Goal: Task Accomplishment & Management: Manage account settings

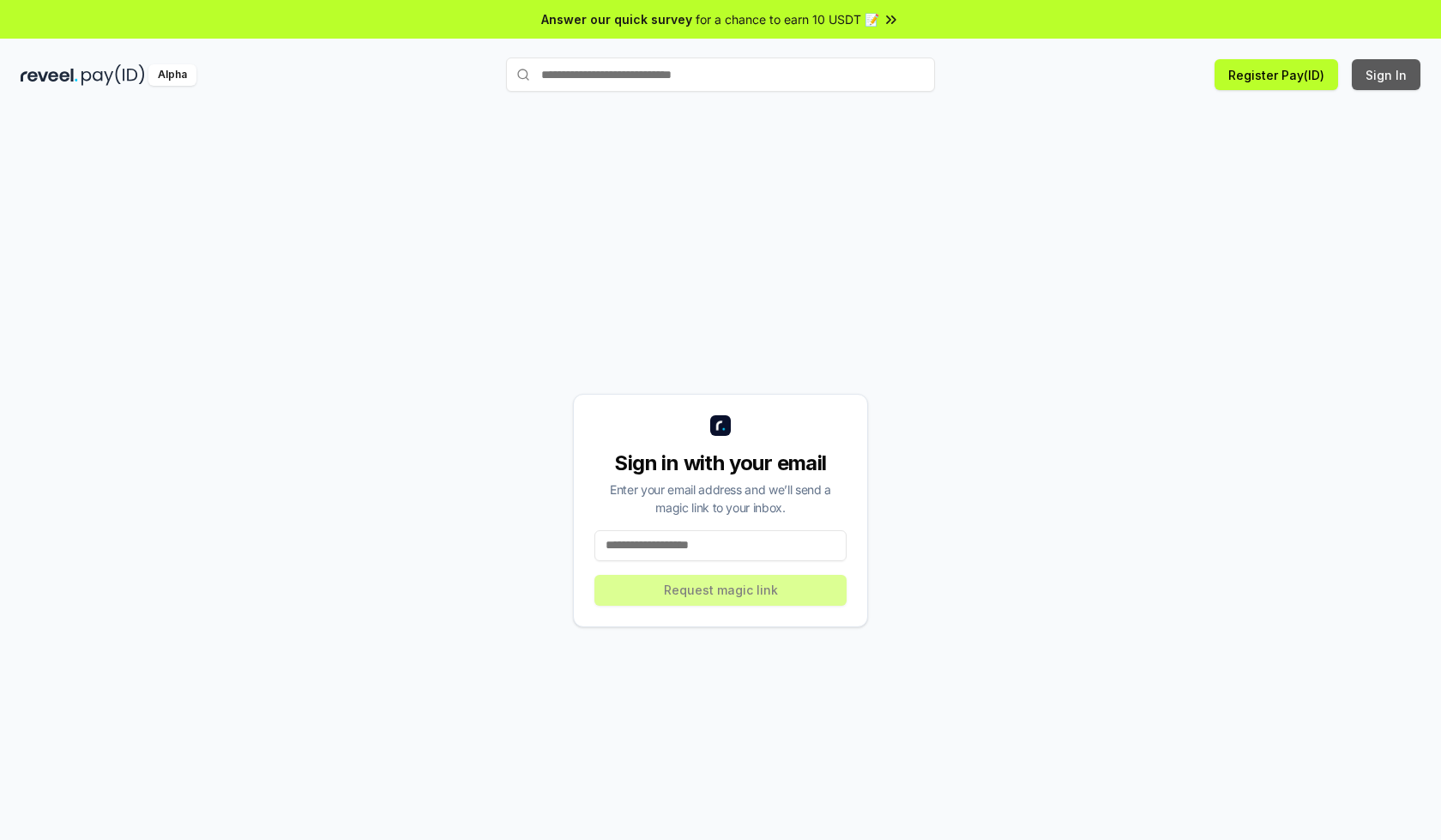
click at [1387, 75] on button "Sign In" at bounding box center [1386, 74] width 69 height 31
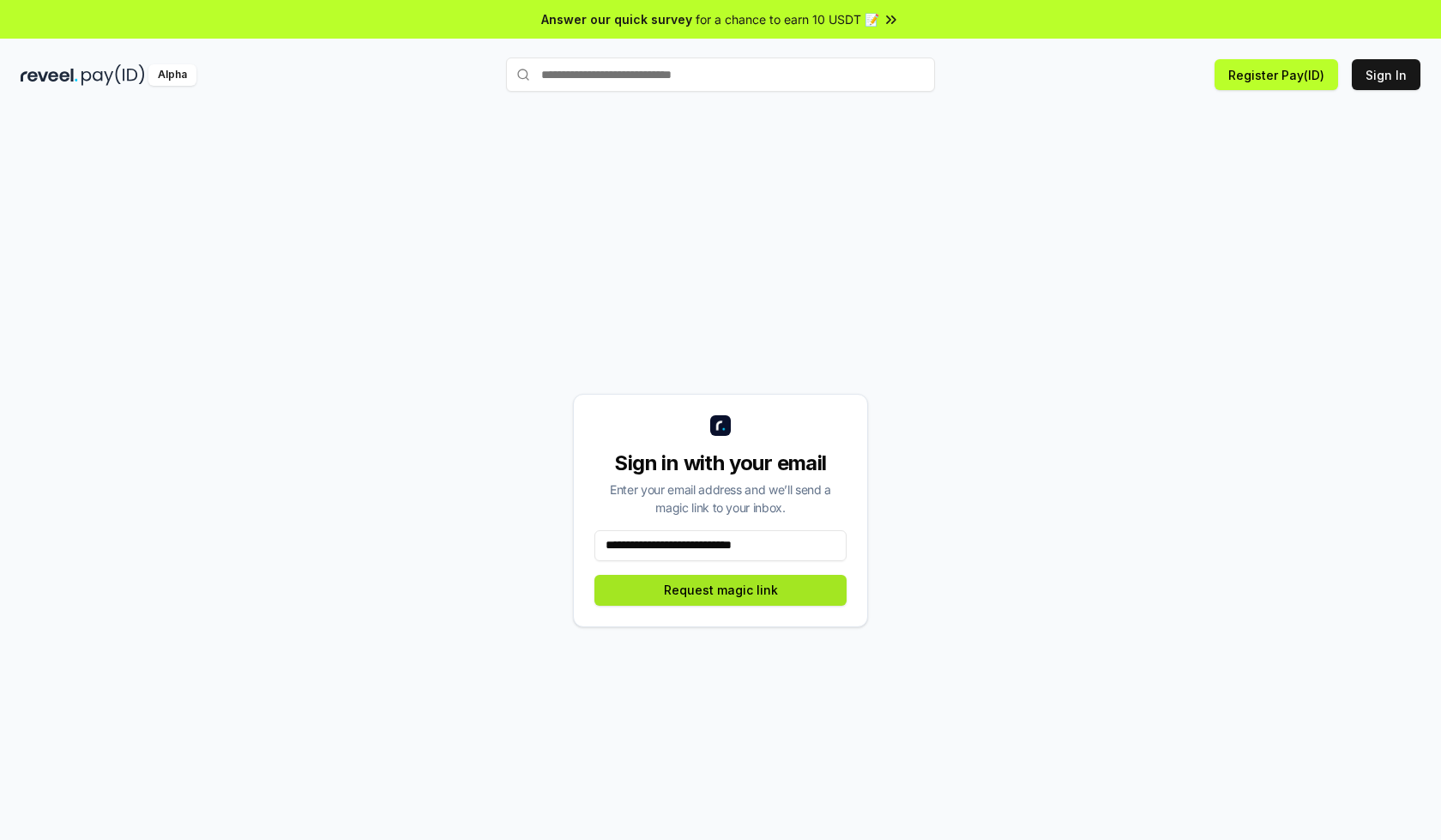
type input "**********"
click at [720, 590] on button "Request magic link" at bounding box center [720, 590] width 252 height 31
